Goal: Contribute content: Contribute content

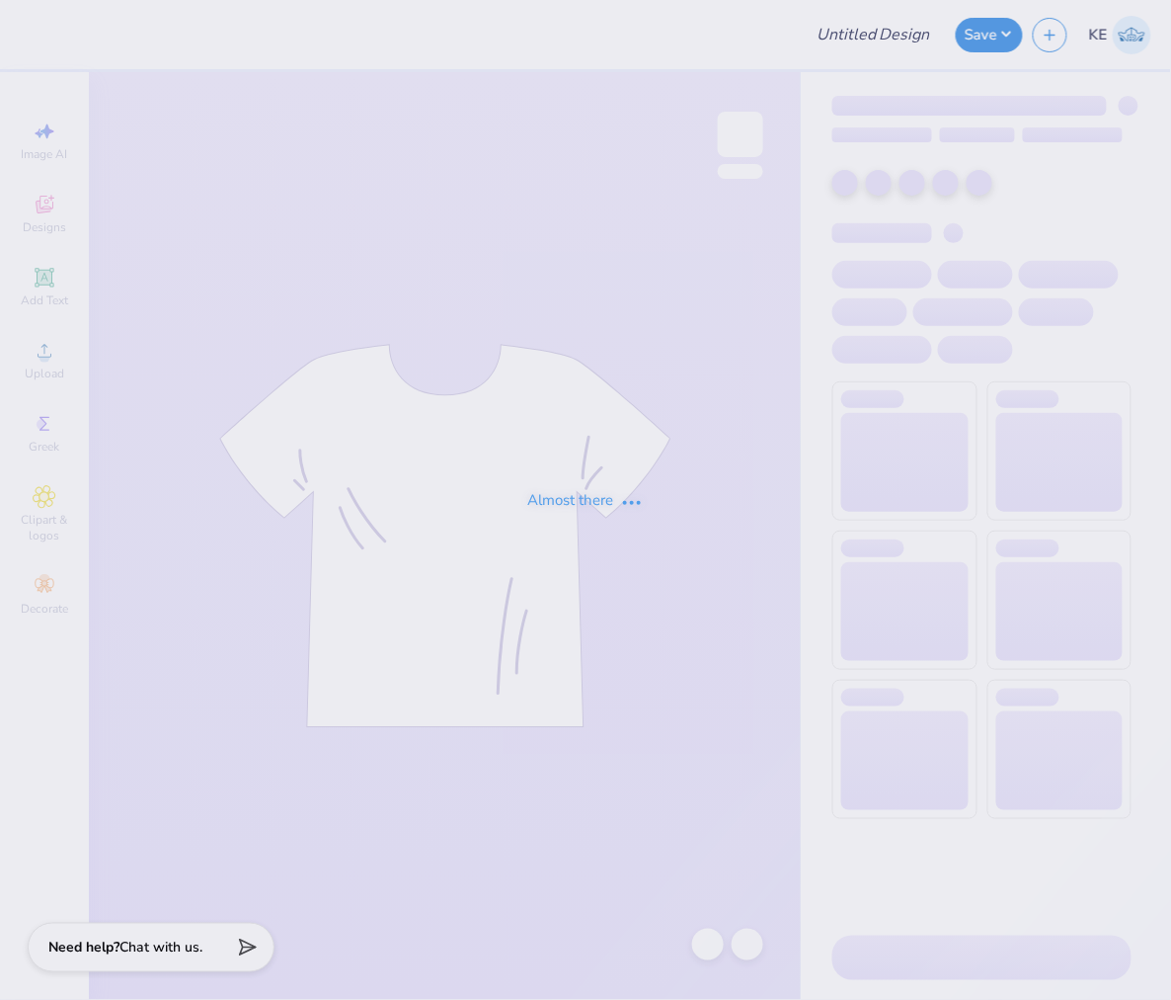
type input "The [GEOGRAPHIC_DATA][US_STATE] : [PERSON_NAME]"
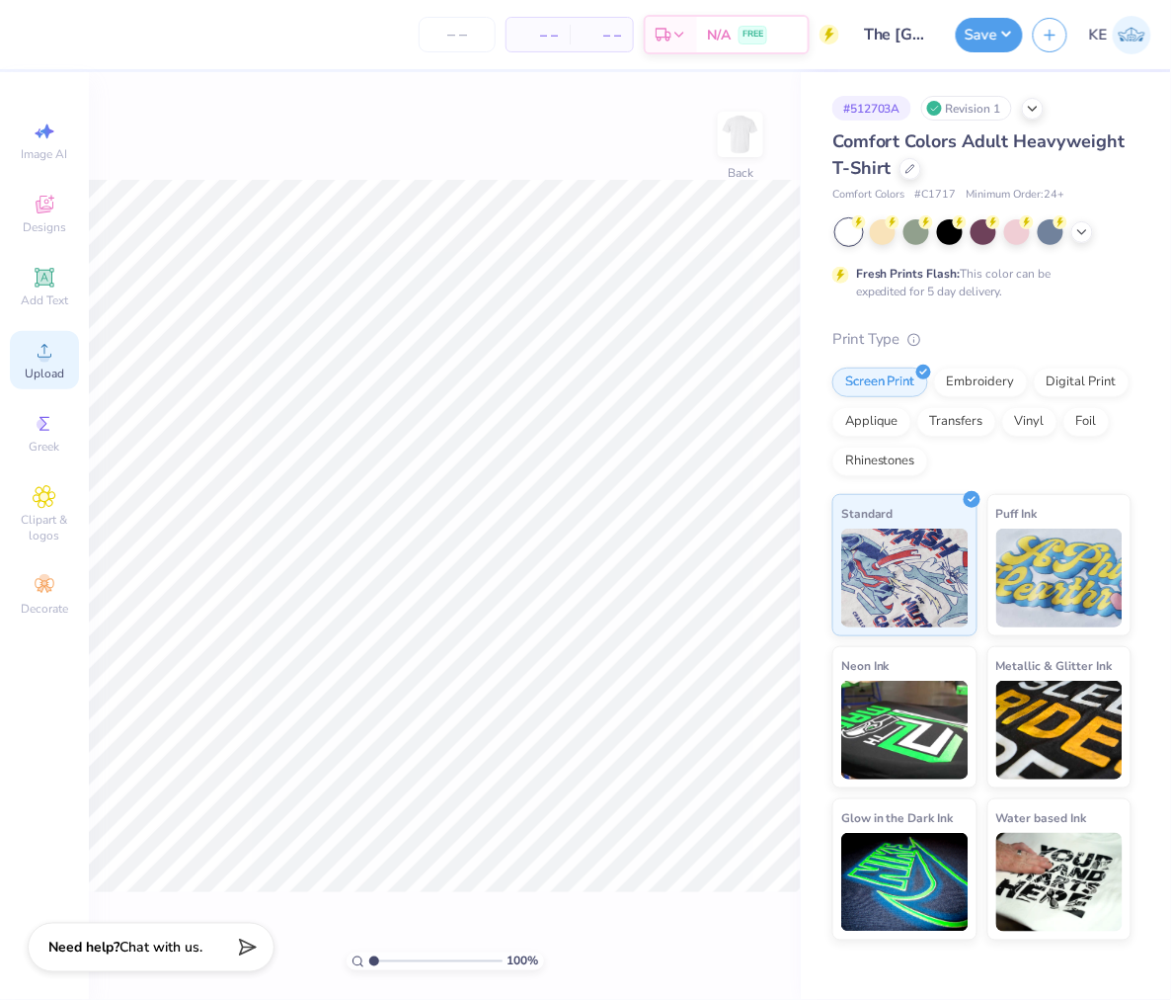
click at [31, 357] on div "Upload" at bounding box center [44, 360] width 69 height 58
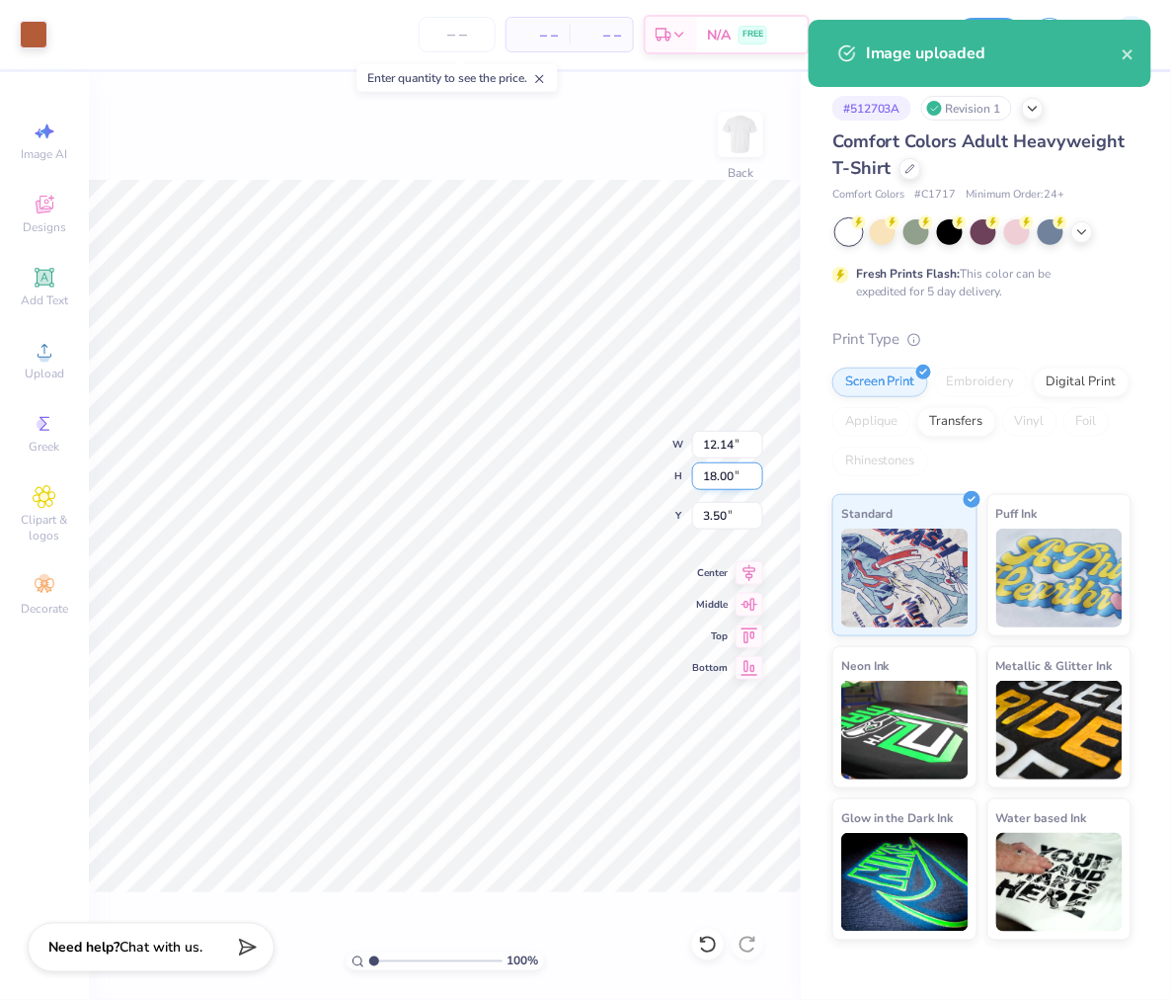
click at [723, 469] on input "18.00" at bounding box center [727, 476] width 71 height 28
type input "15"
type input "10.12"
type input "15.00"
click at [724, 502] on input "5.00" at bounding box center [727, 516] width 71 height 28
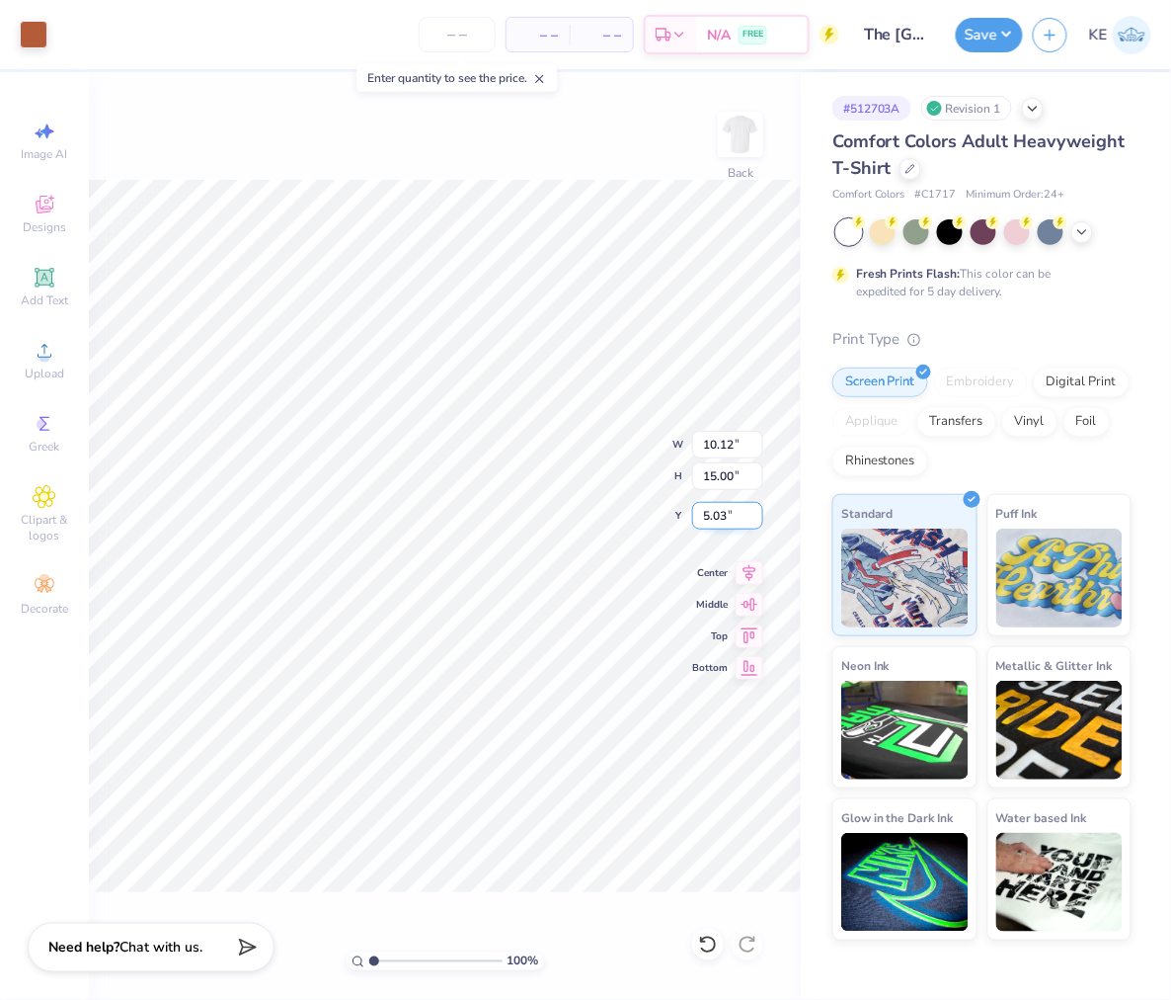
click at [704, 521] on input "5.03" at bounding box center [727, 516] width 71 height 28
type input "3.00"
click at [985, 33] on button "Save" at bounding box center [989, 32] width 67 height 35
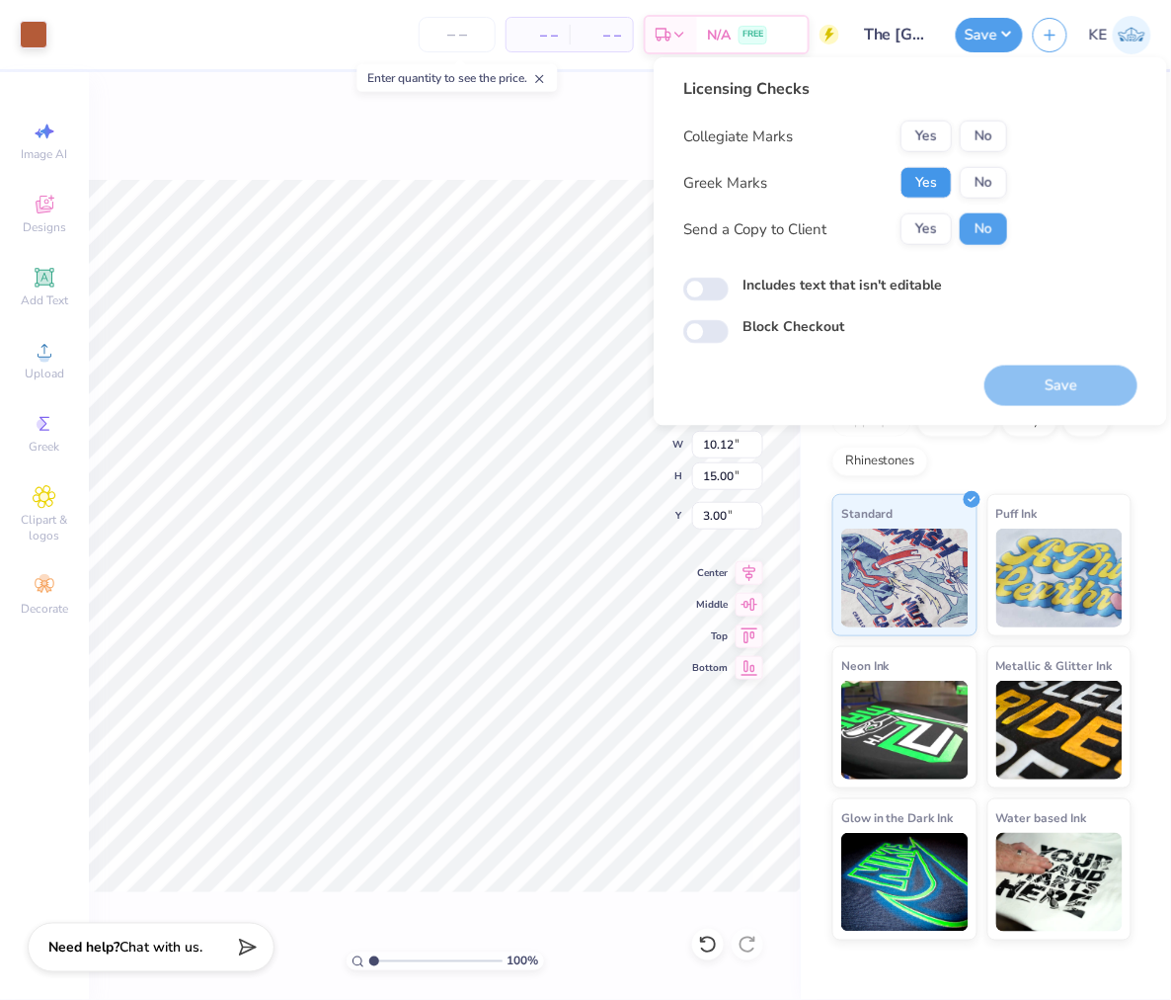
click at [930, 209] on div "Collegiate Marks Yes No Greek Marks Yes No Send a Copy to Client Yes No" at bounding box center [846, 183] width 324 height 124
click at [919, 168] on button "Yes" at bounding box center [926, 183] width 51 height 32
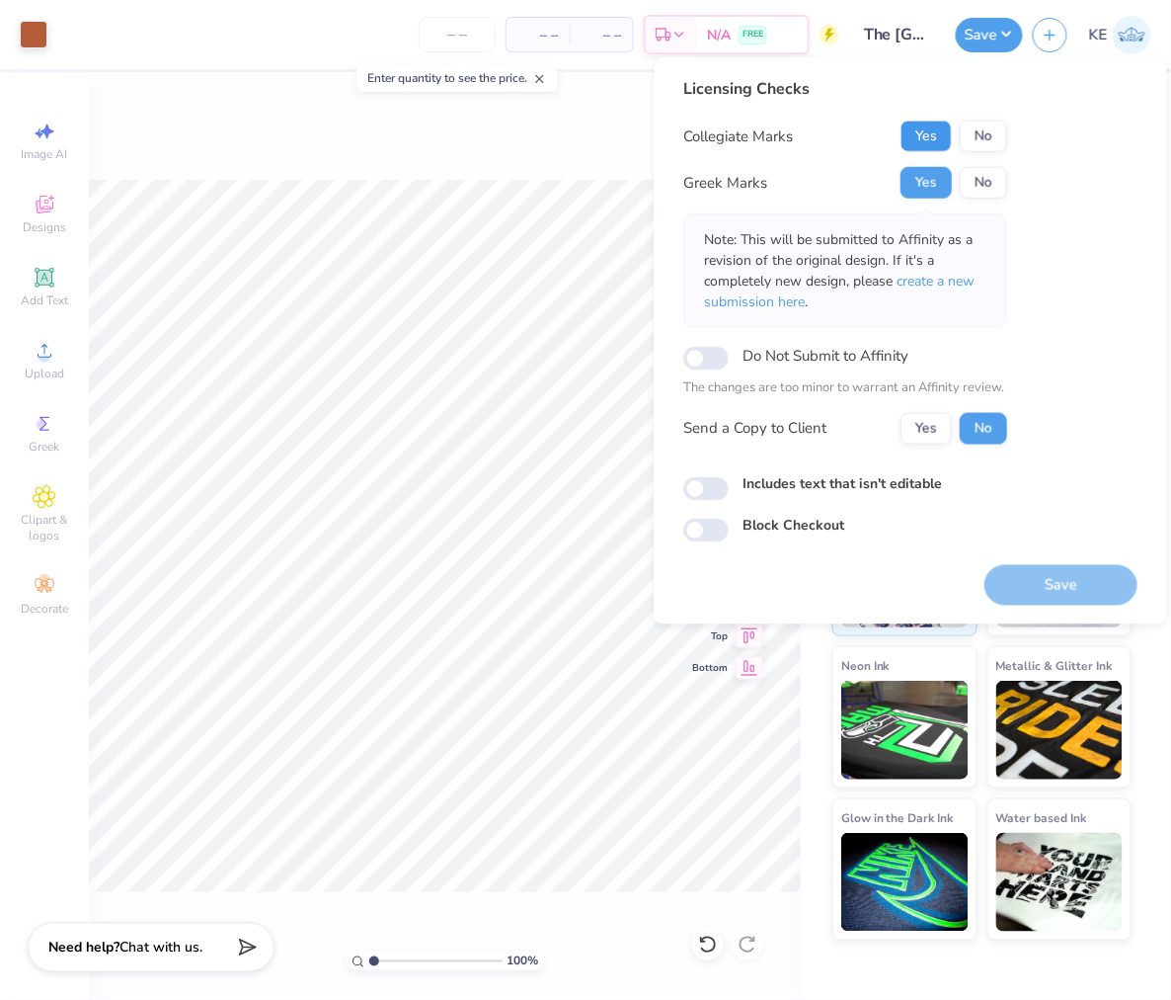
click at [922, 134] on button "Yes" at bounding box center [926, 137] width 51 height 32
click at [1084, 586] on button "Save" at bounding box center [1061, 584] width 153 height 40
